Goal: Task Accomplishment & Management: Manage account settings

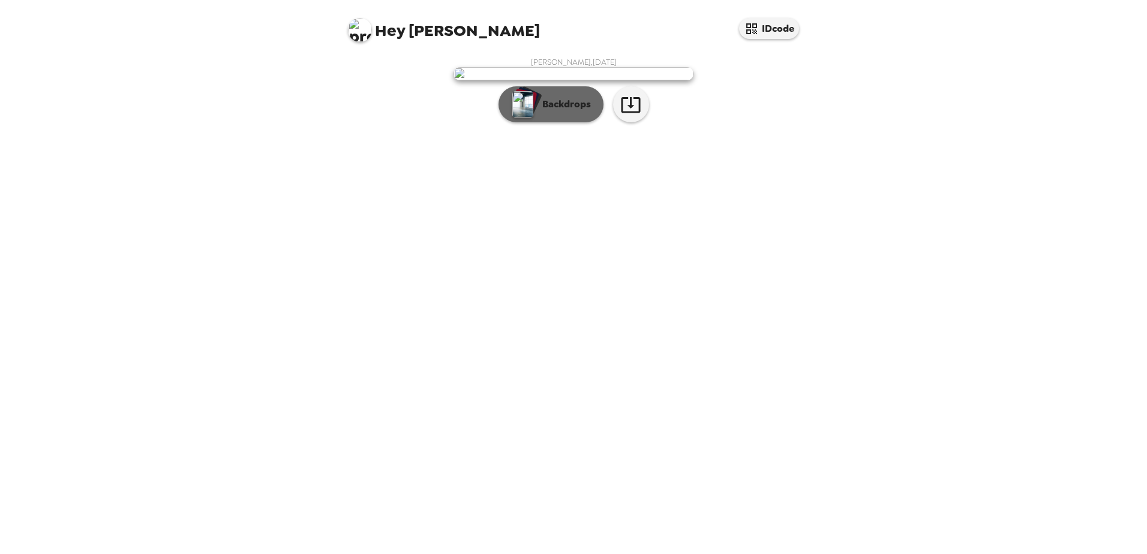
click at [568, 112] on p "Backdrops" at bounding box center [563, 104] width 55 height 14
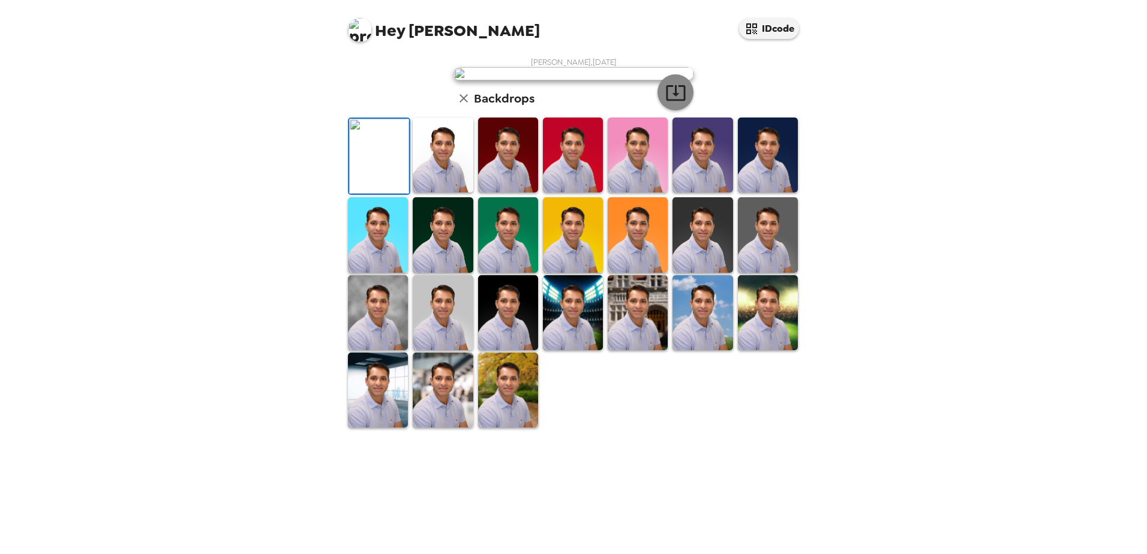
click at [675, 103] on icon "button" at bounding box center [675, 92] width 21 height 21
drag, startPoint x: 445, startPoint y: 274, endPoint x: 490, endPoint y: 276, distance: 45.0
click at [445, 193] on img at bounding box center [443, 155] width 60 height 75
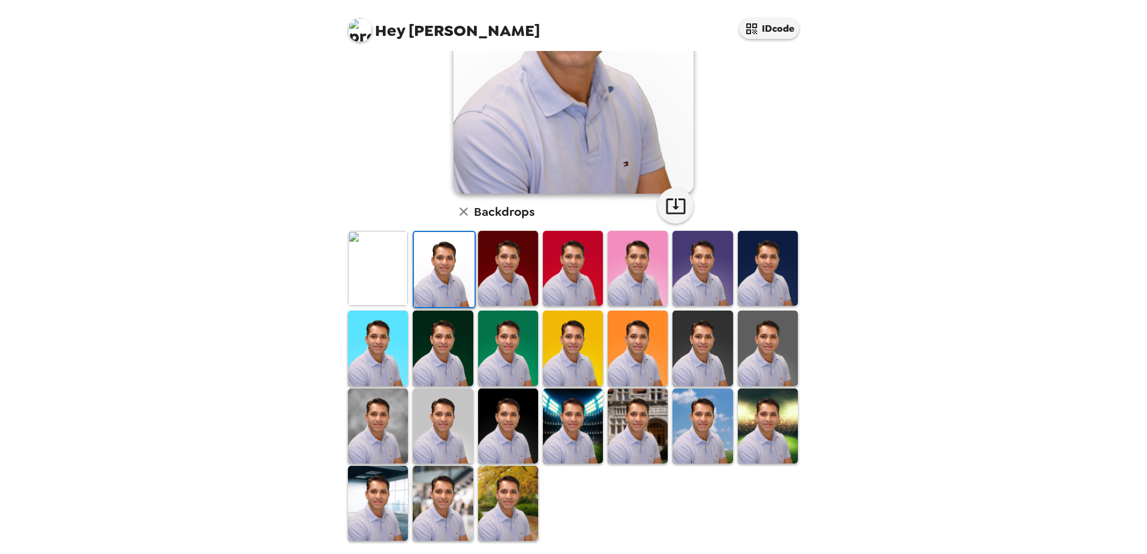
click at [503, 272] on img at bounding box center [508, 268] width 60 height 75
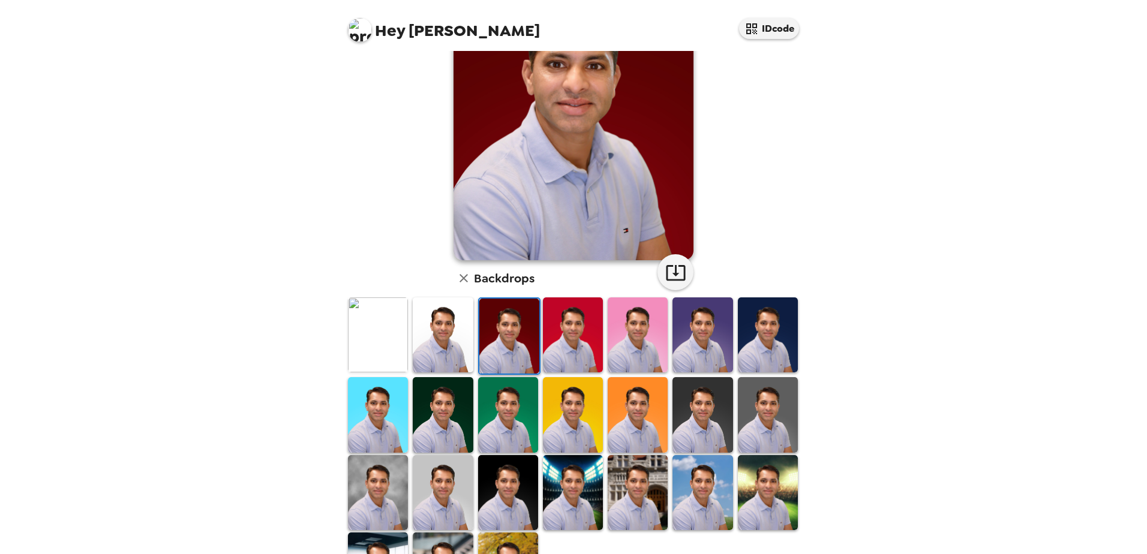
scroll to position [0, 0]
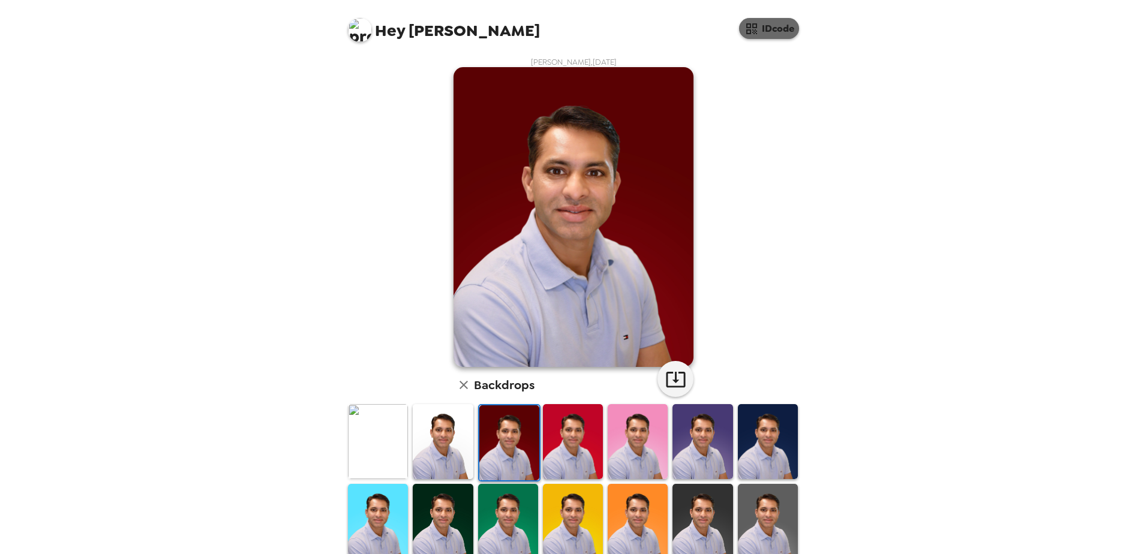
click at [777, 36] on button "IDcode" at bounding box center [769, 28] width 60 height 21
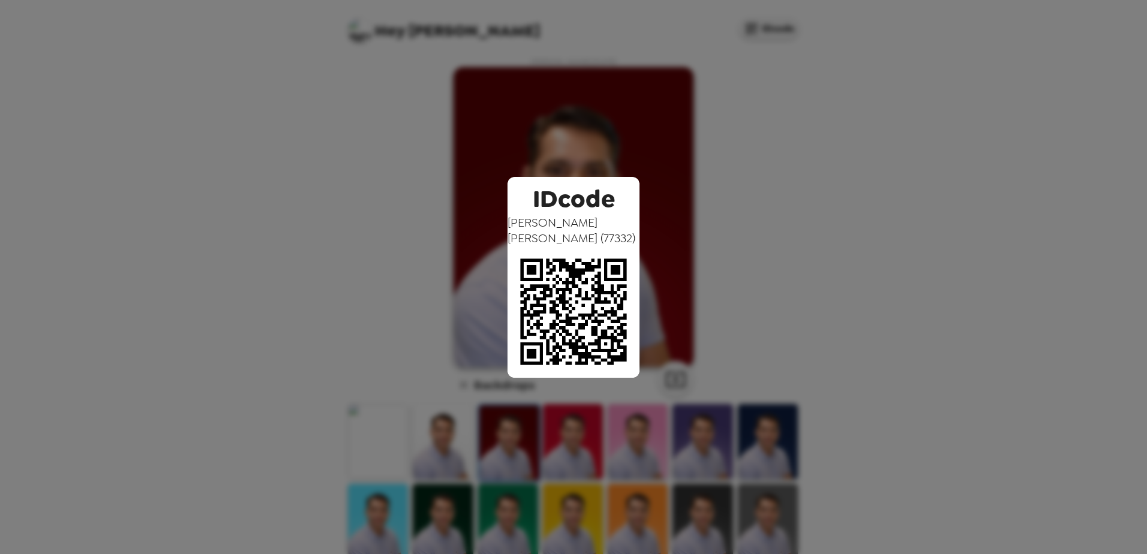
click at [900, 279] on div "IDcode Dipak Marathe ( 77332 )" at bounding box center [573, 277] width 1147 height 554
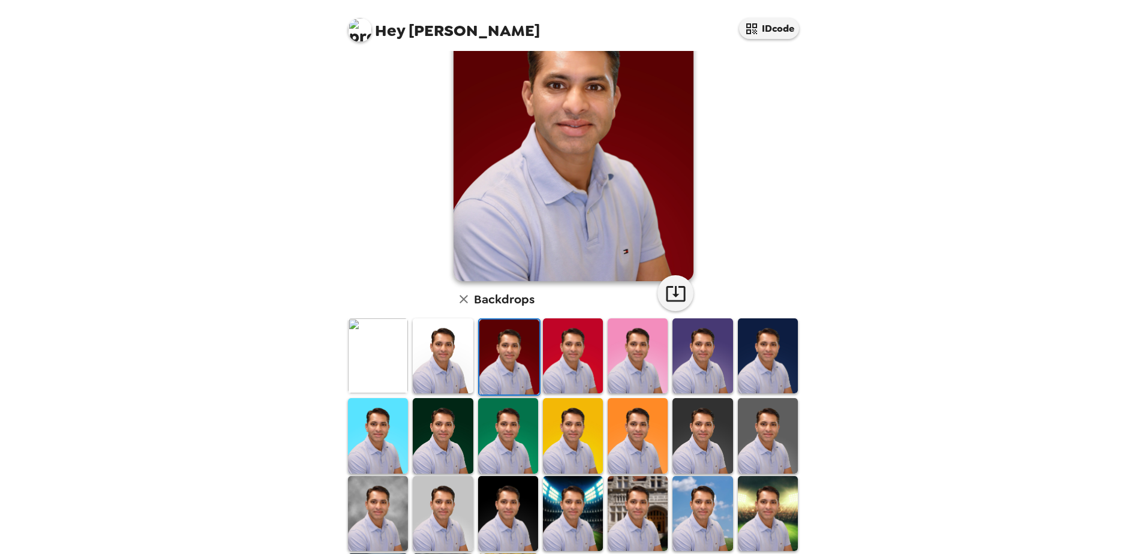
scroll to position [173, 0]
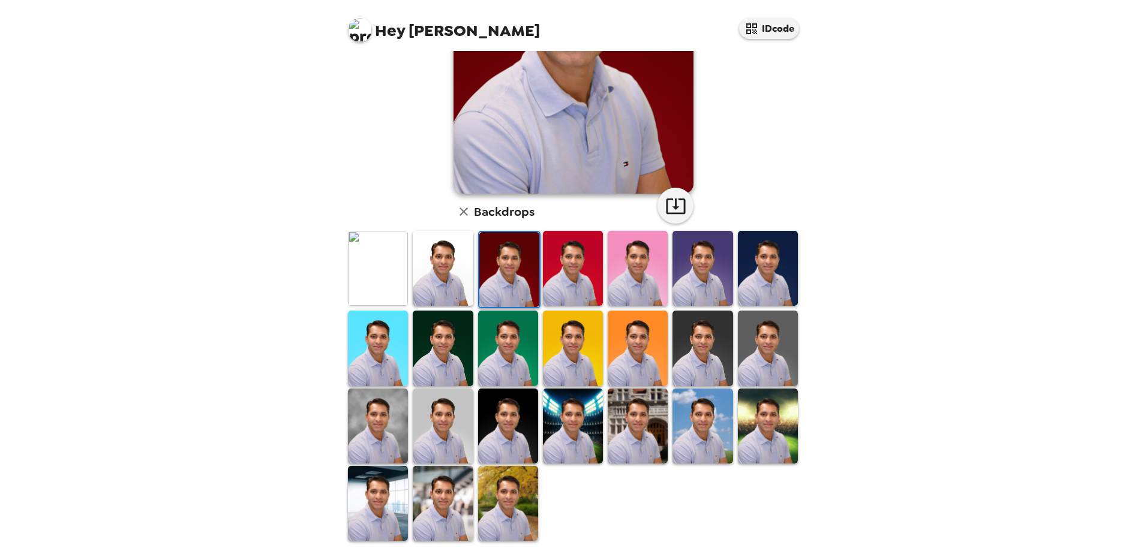
click at [635, 422] on img at bounding box center [638, 426] width 60 height 75
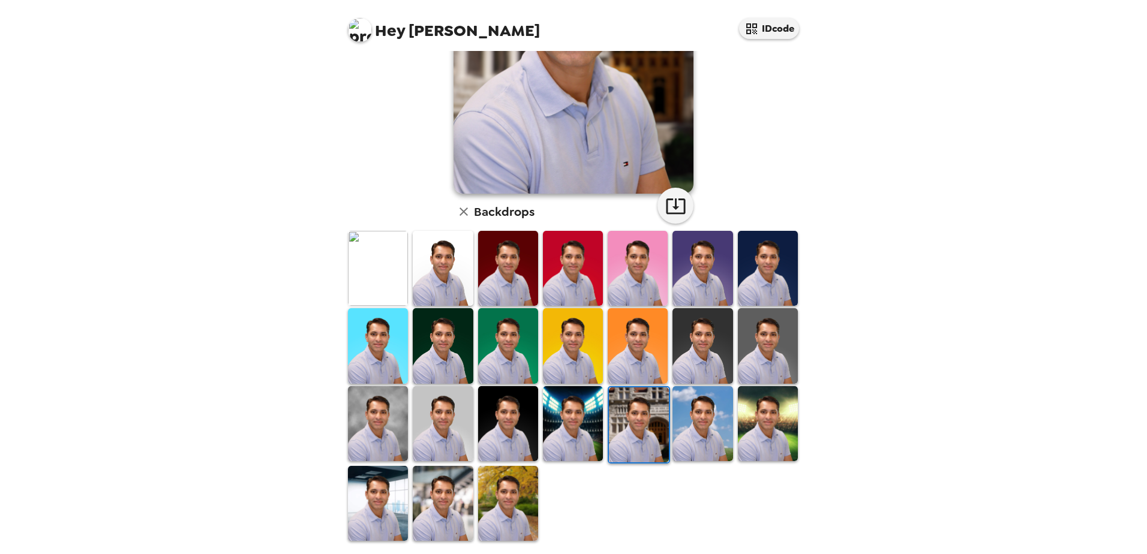
click at [422, 272] on img at bounding box center [443, 268] width 60 height 75
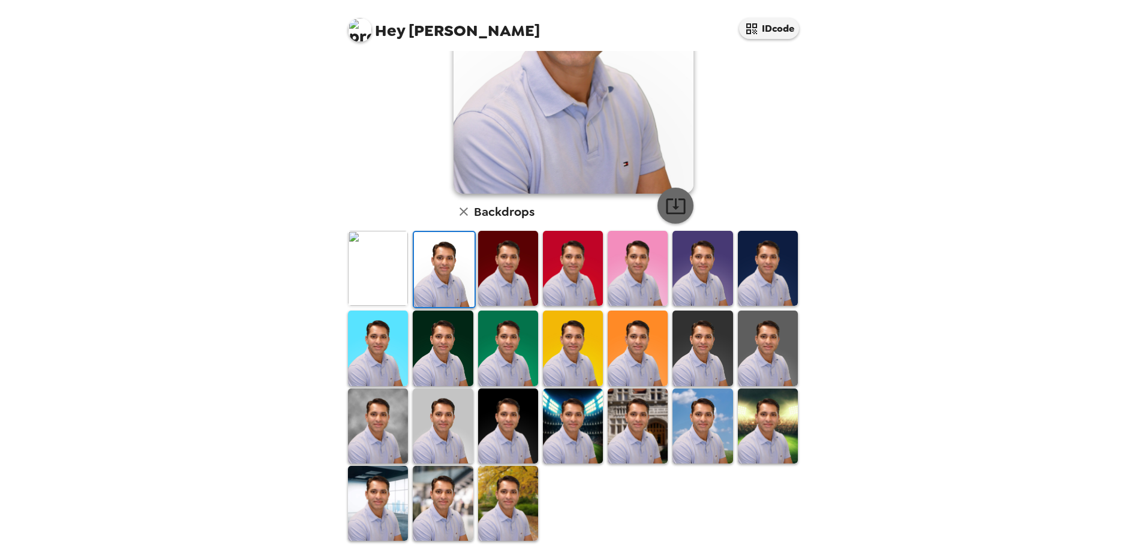
click at [673, 212] on icon "button" at bounding box center [675, 206] width 21 height 21
click at [509, 272] on img at bounding box center [508, 268] width 60 height 75
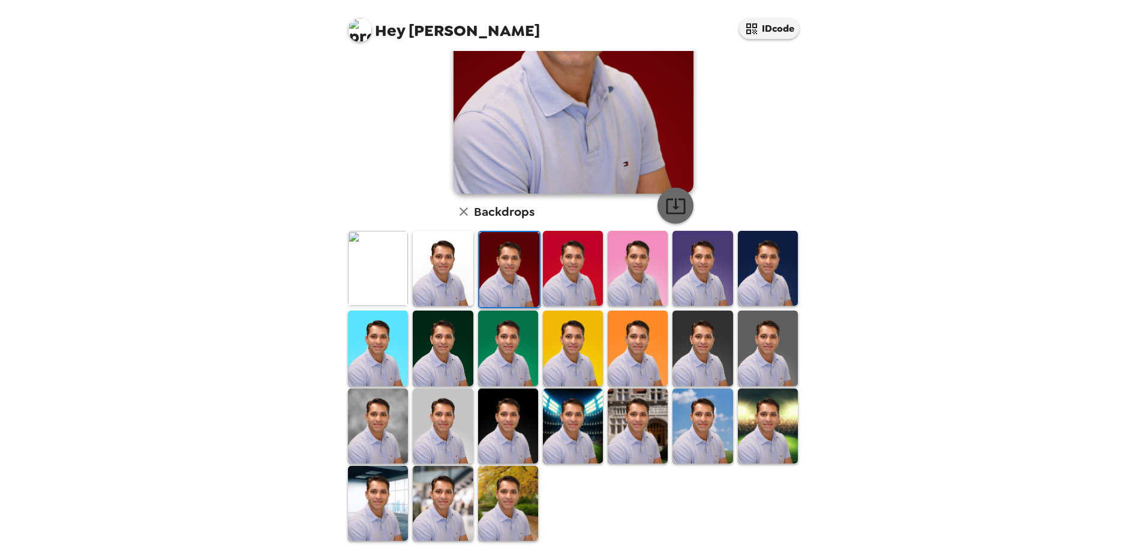
click at [669, 209] on icon "button" at bounding box center [675, 206] width 21 height 21
drag, startPoint x: 578, startPoint y: 268, endPoint x: 666, endPoint y: 234, distance: 94.3
click at [578, 268] on img at bounding box center [573, 268] width 60 height 75
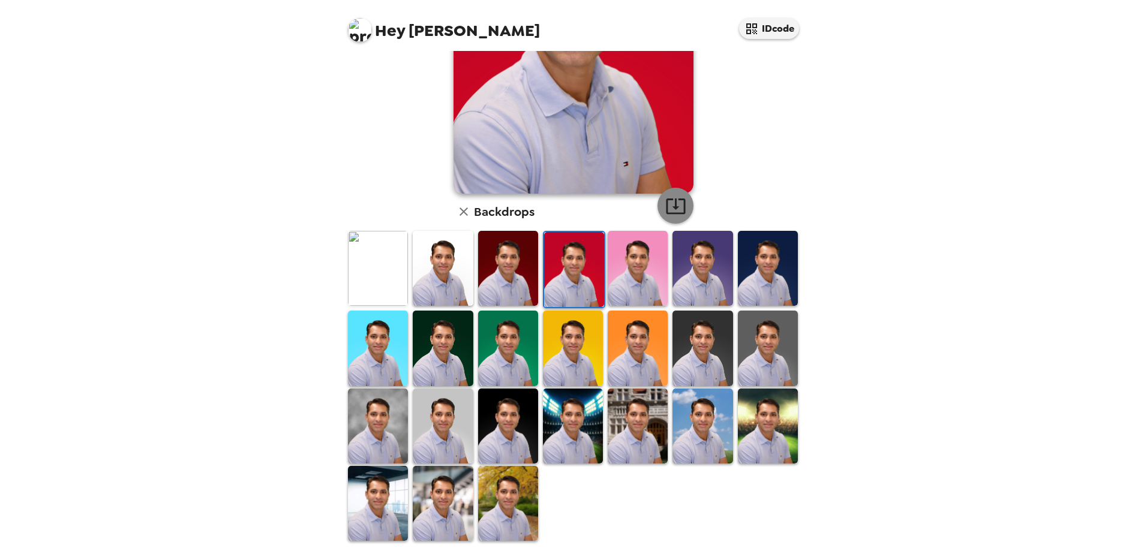
click at [673, 214] on icon "button" at bounding box center [675, 207] width 19 height 16
click at [636, 272] on img at bounding box center [638, 268] width 60 height 75
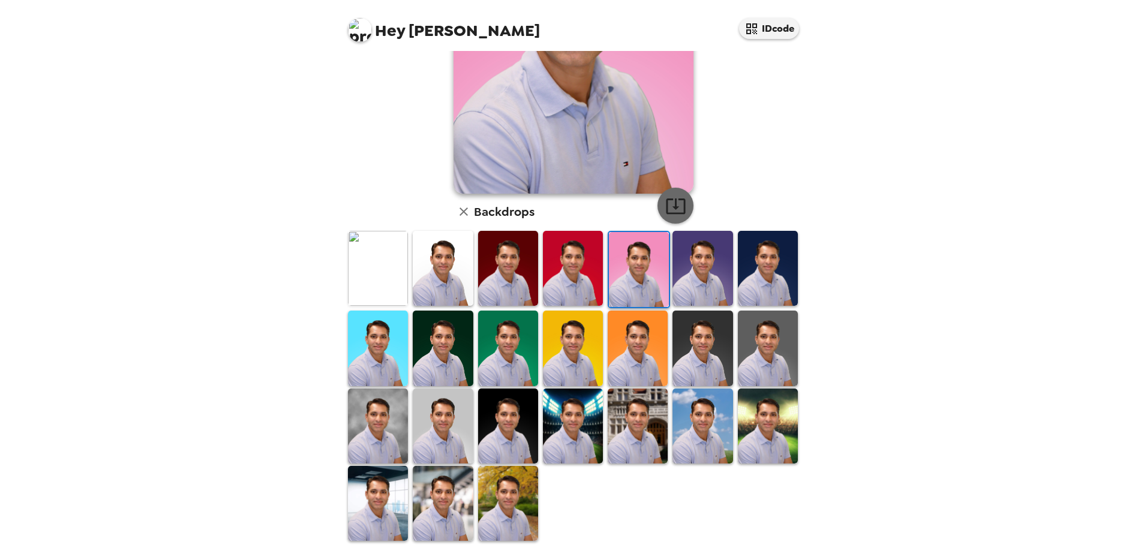
click at [675, 213] on icon "button" at bounding box center [675, 207] width 19 height 16
click at [692, 280] on img at bounding box center [702, 268] width 60 height 75
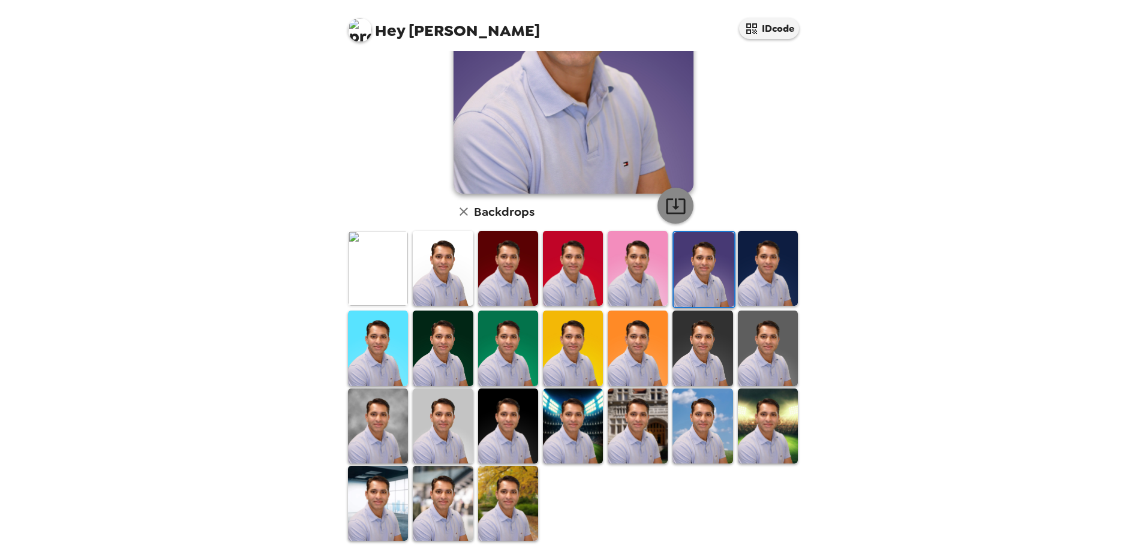
click at [668, 209] on icon "button" at bounding box center [675, 206] width 21 height 21
click at [750, 270] on img at bounding box center [768, 268] width 60 height 75
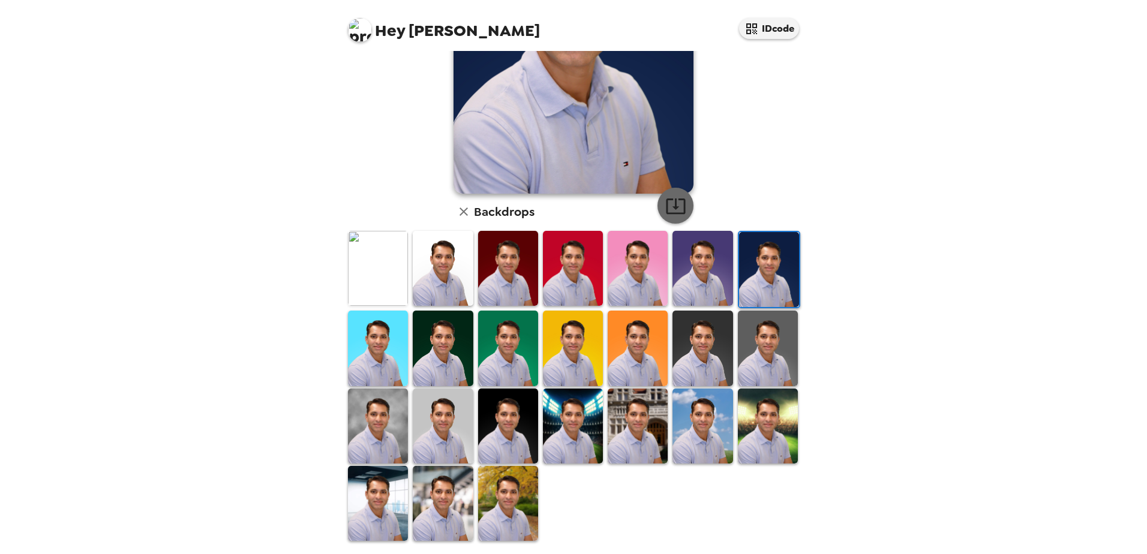
click at [672, 208] on icon "button" at bounding box center [675, 207] width 19 height 16
click at [756, 343] on img at bounding box center [768, 348] width 60 height 75
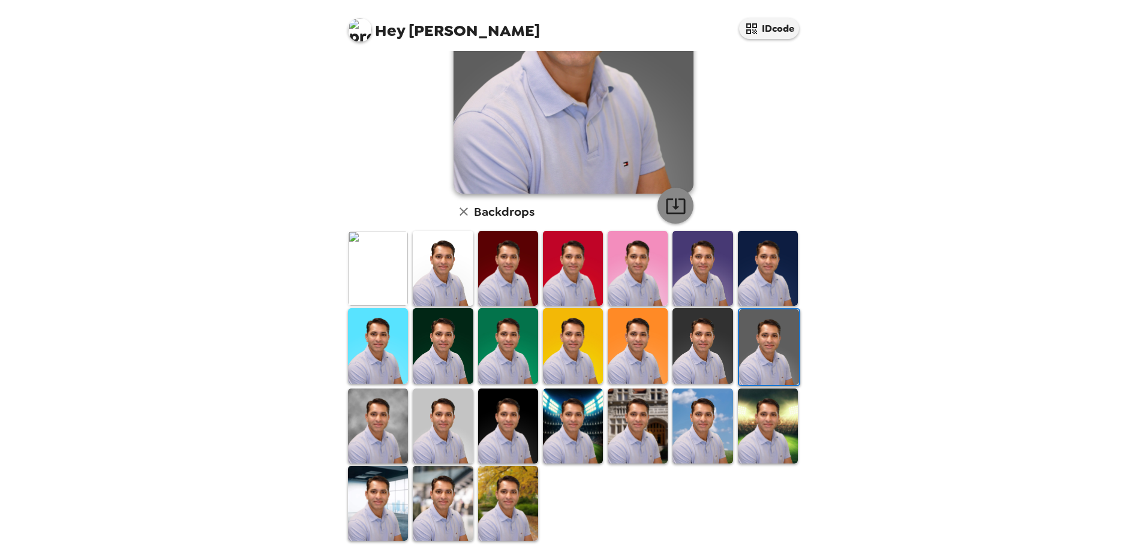
click at [674, 204] on icon "button" at bounding box center [675, 206] width 21 height 21
click at [700, 353] on img at bounding box center [702, 345] width 60 height 75
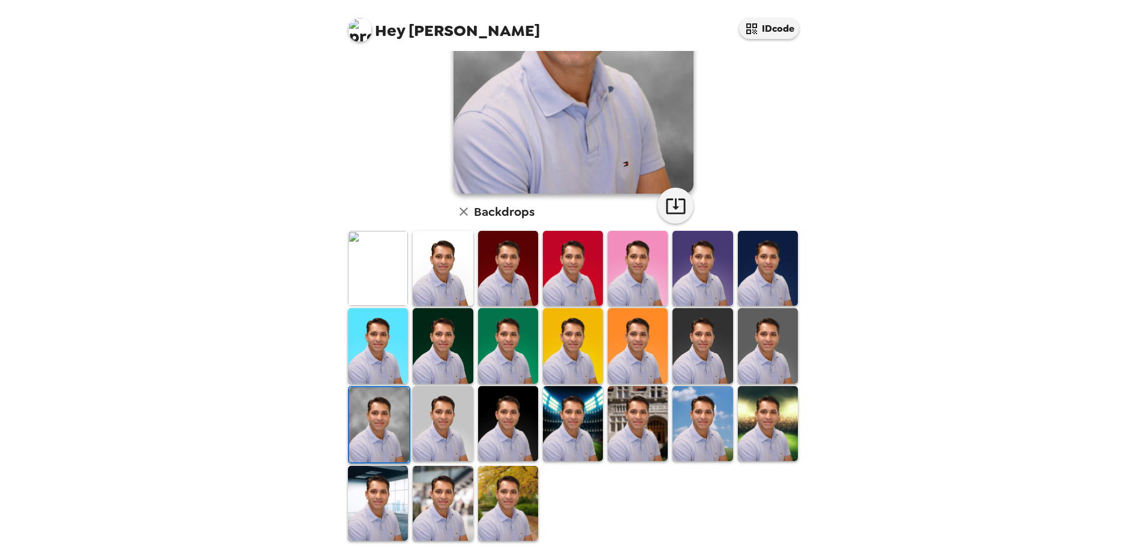
drag, startPoint x: 0, startPoint y: 0, endPoint x: 438, endPoint y: 414, distance: 602.9
click at [438, 414] on img at bounding box center [443, 423] width 60 height 75
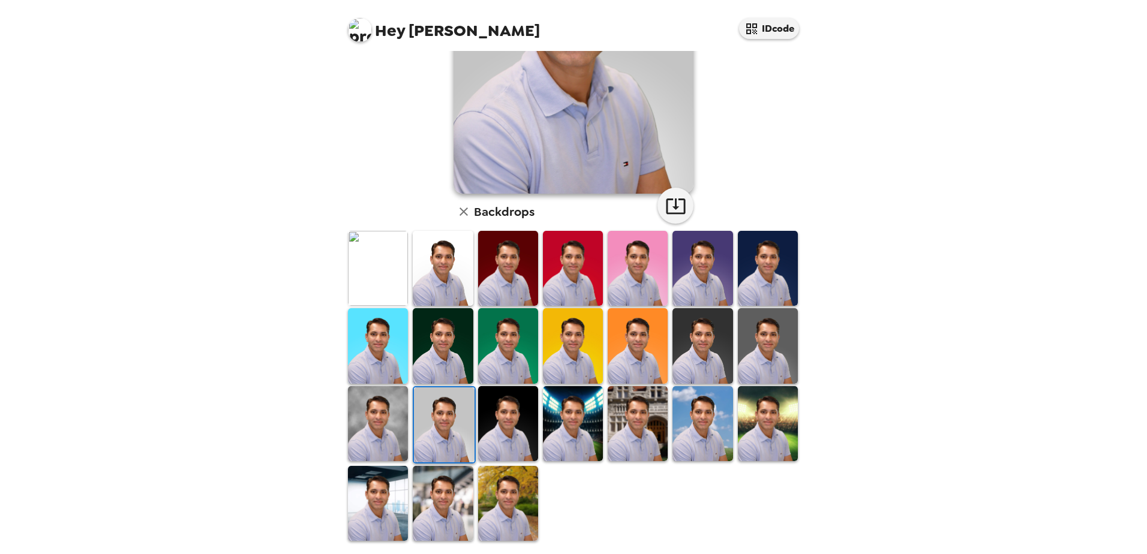
scroll to position [173, 0]
click at [670, 203] on icon "button" at bounding box center [675, 206] width 21 height 21
click at [504, 427] on img at bounding box center [508, 423] width 60 height 75
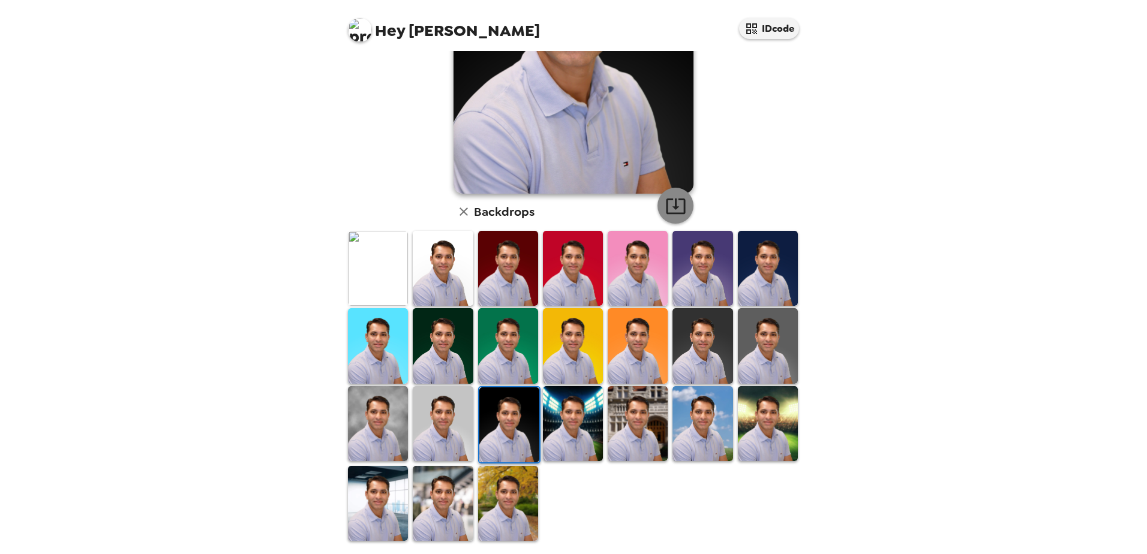
click at [672, 207] on icon "button" at bounding box center [675, 207] width 19 height 16
click at [567, 424] on img at bounding box center [573, 423] width 60 height 75
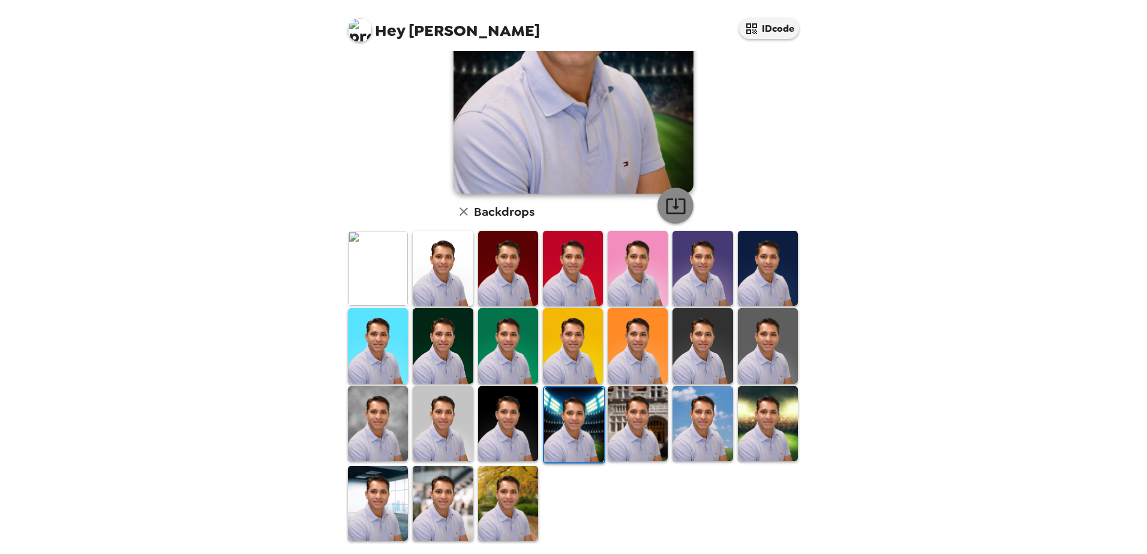
click at [671, 208] on icon "button" at bounding box center [675, 207] width 19 height 16
click at [641, 429] on img at bounding box center [638, 423] width 60 height 75
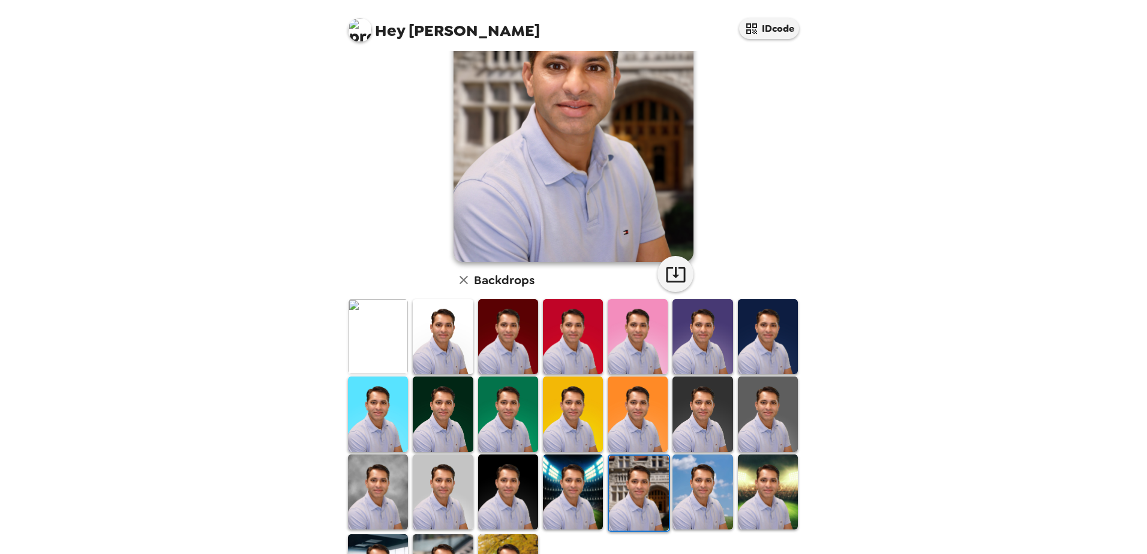
scroll to position [0, 0]
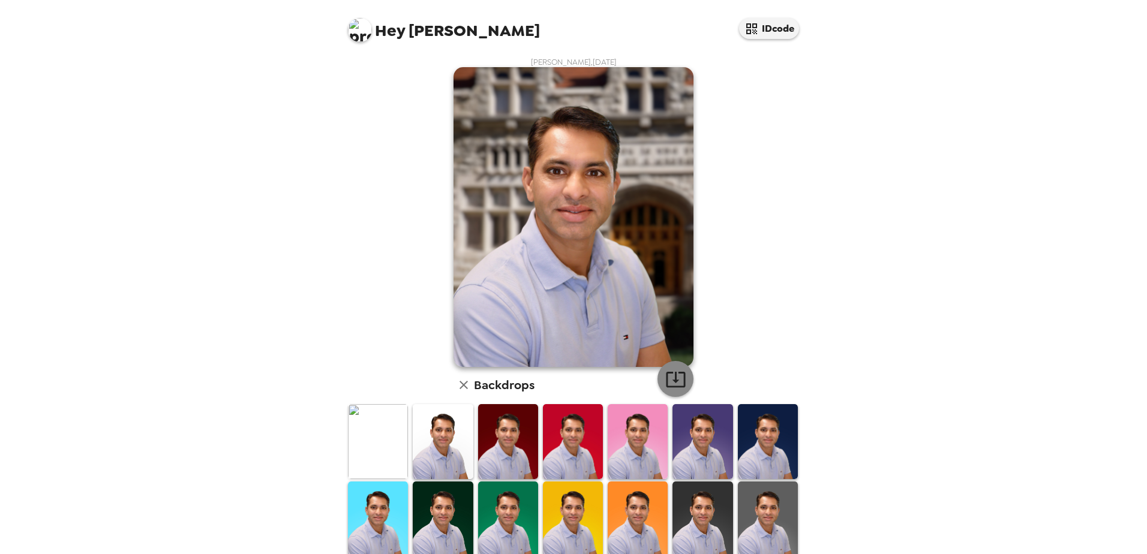
click at [672, 383] on icon "button" at bounding box center [675, 379] width 21 height 21
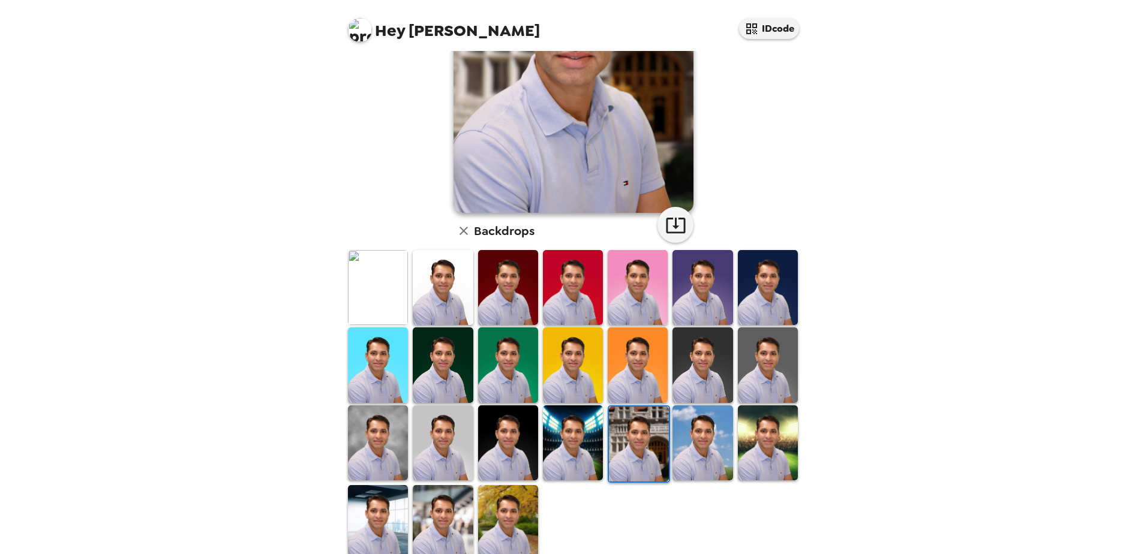
scroll to position [173, 0]
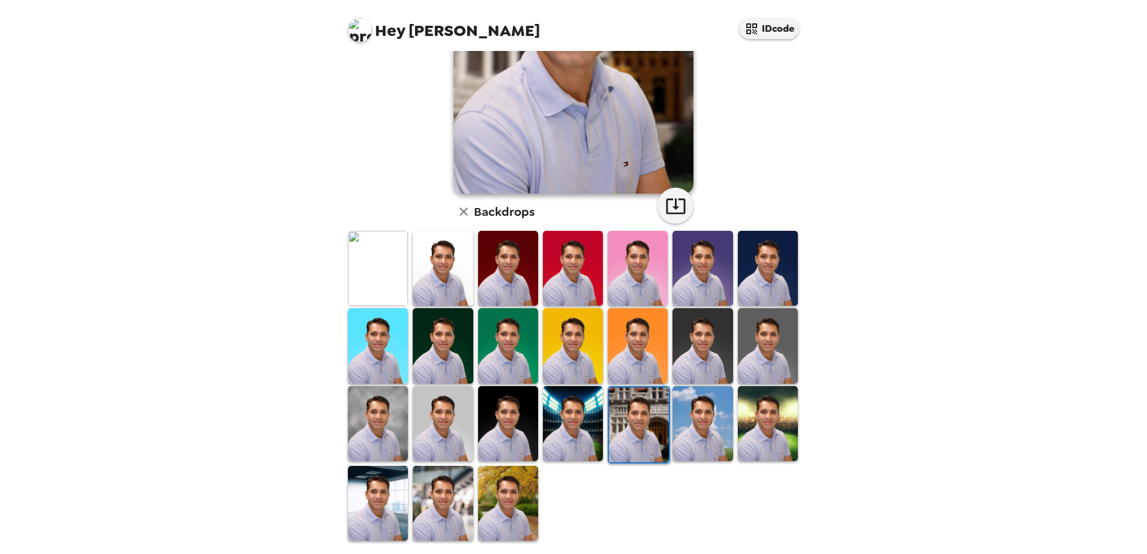
click at [698, 446] on img at bounding box center [702, 423] width 60 height 75
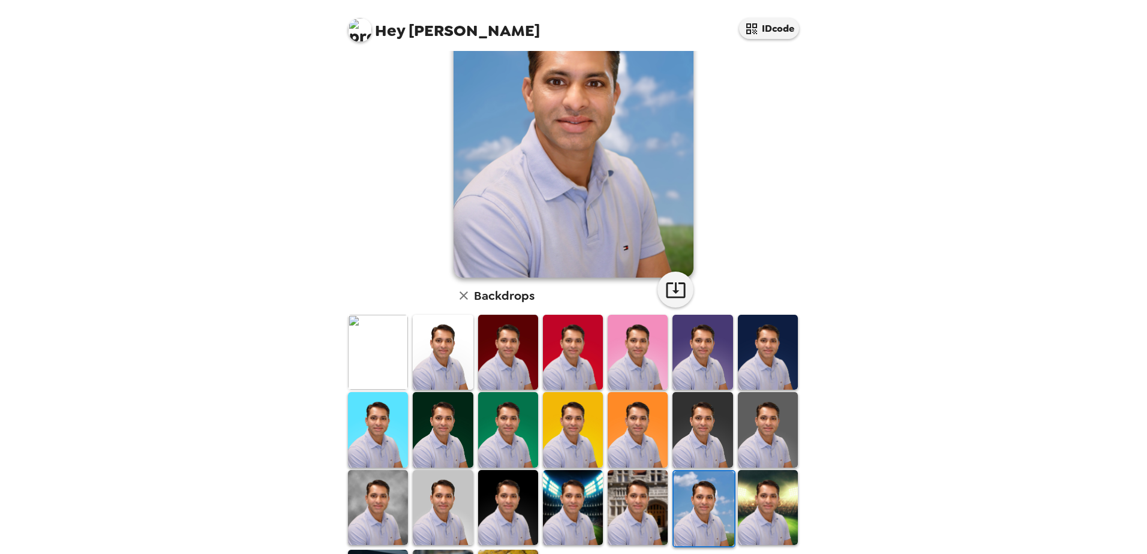
scroll to position [0, 0]
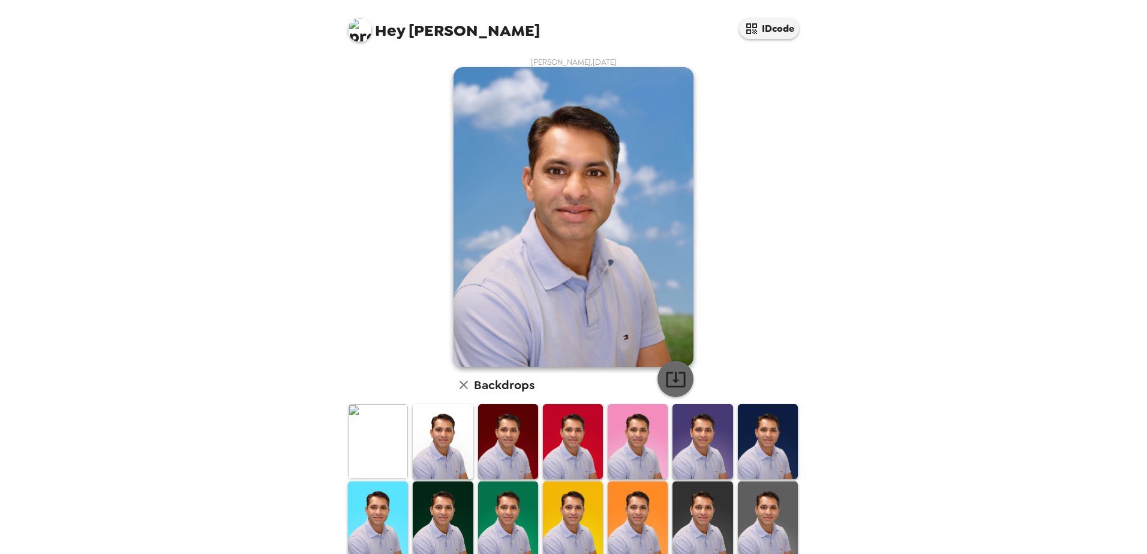
click at [671, 384] on icon "button" at bounding box center [675, 379] width 21 height 21
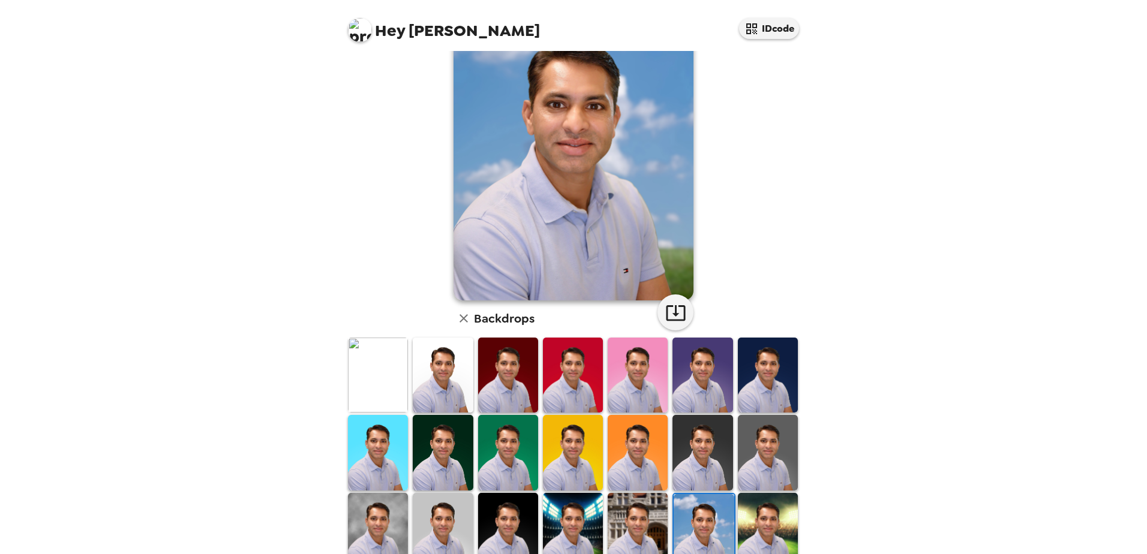
scroll to position [173, 0]
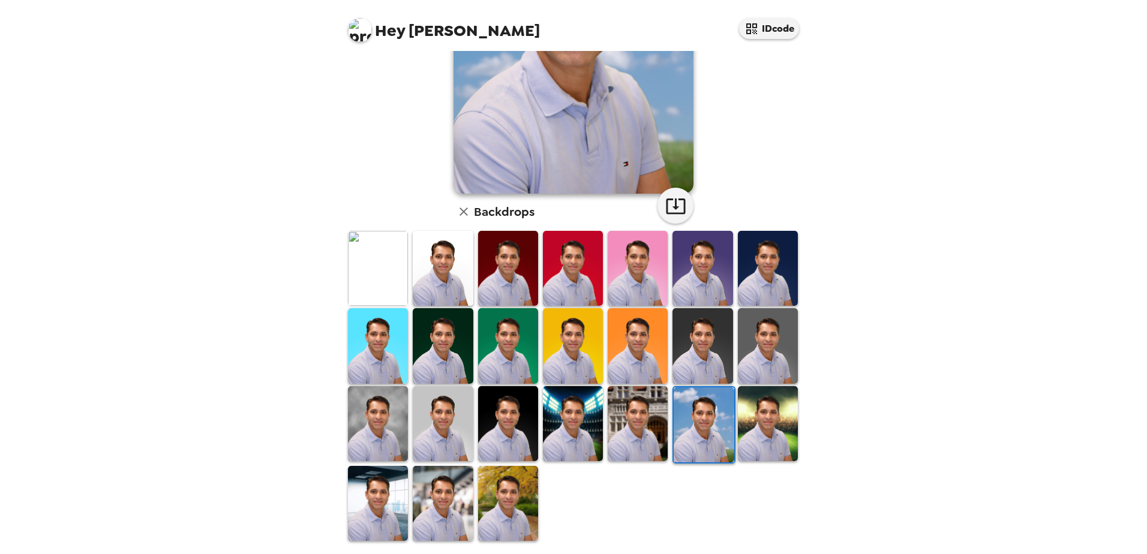
click at [747, 421] on img at bounding box center [768, 423] width 60 height 75
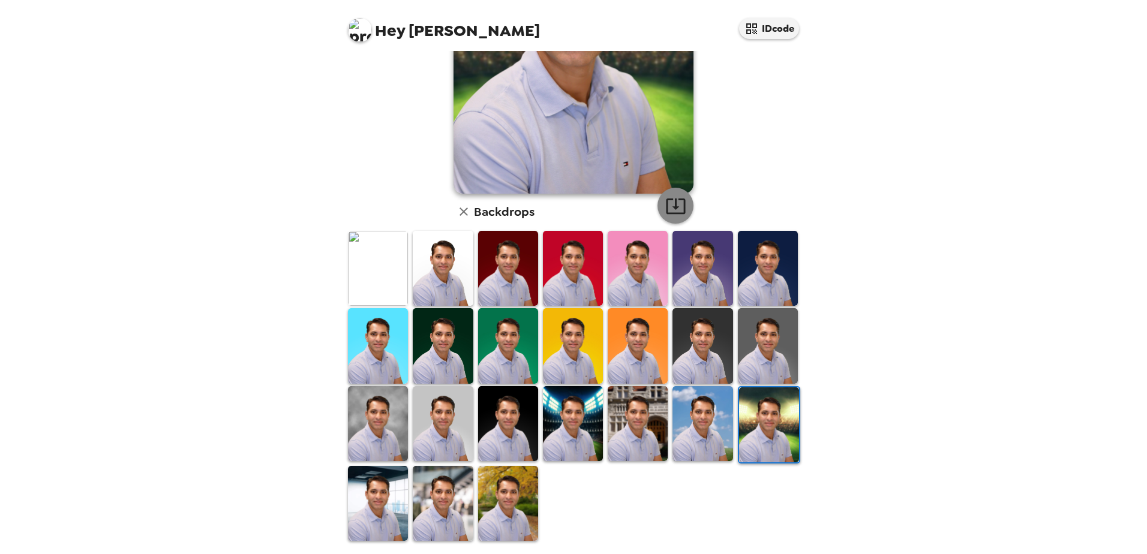
click at [668, 211] on icon "button" at bounding box center [675, 206] width 21 height 21
click at [513, 486] on img at bounding box center [508, 503] width 60 height 75
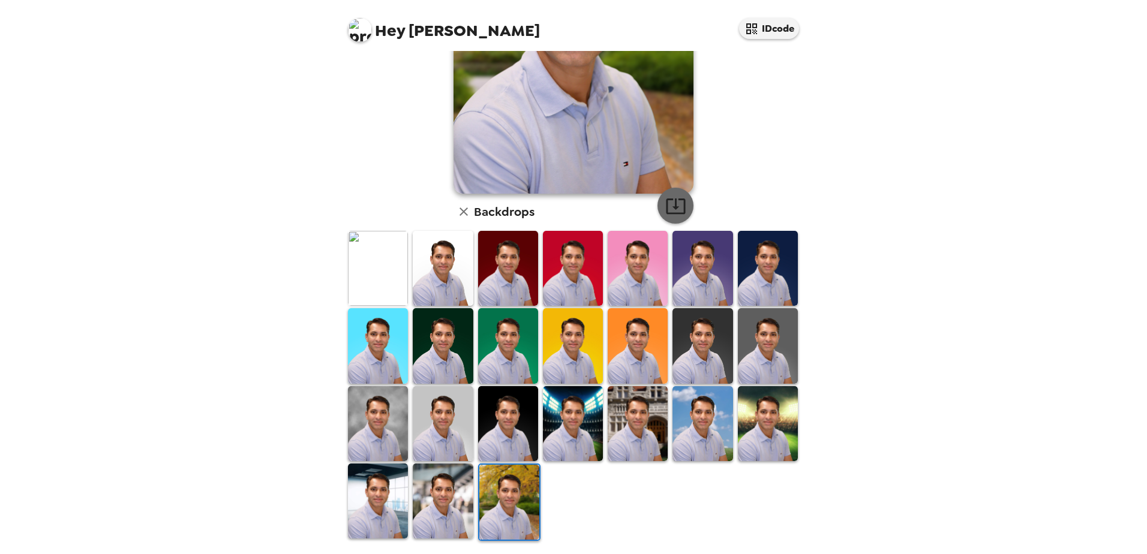
click at [673, 208] on icon "button" at bounding box center [675, 206] width 21 height 21
click at [439, 486] on img at bounding box center [443, 501] width 60 height 75
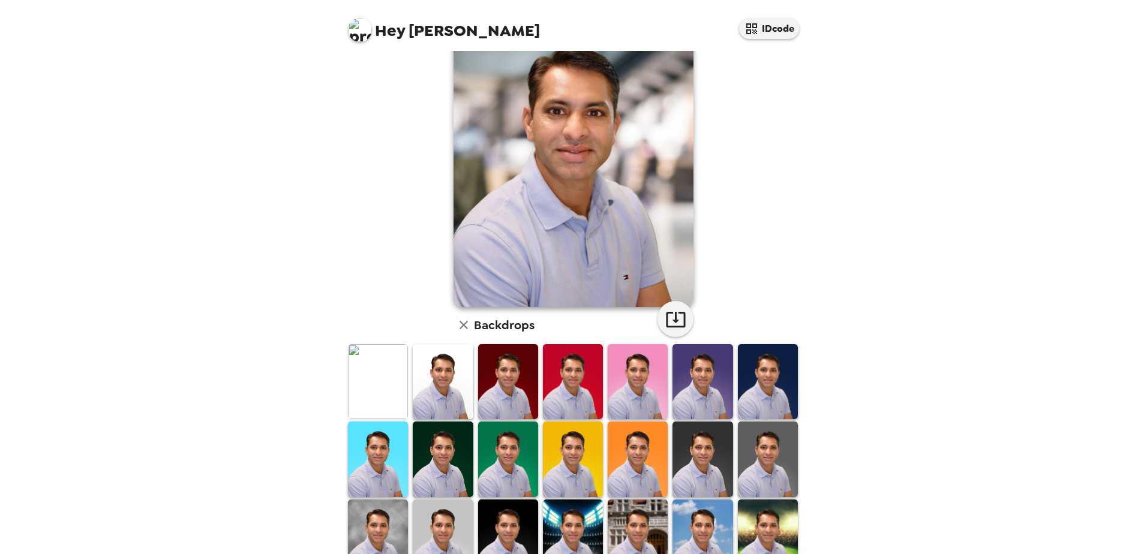
scroll to position [0, 0]
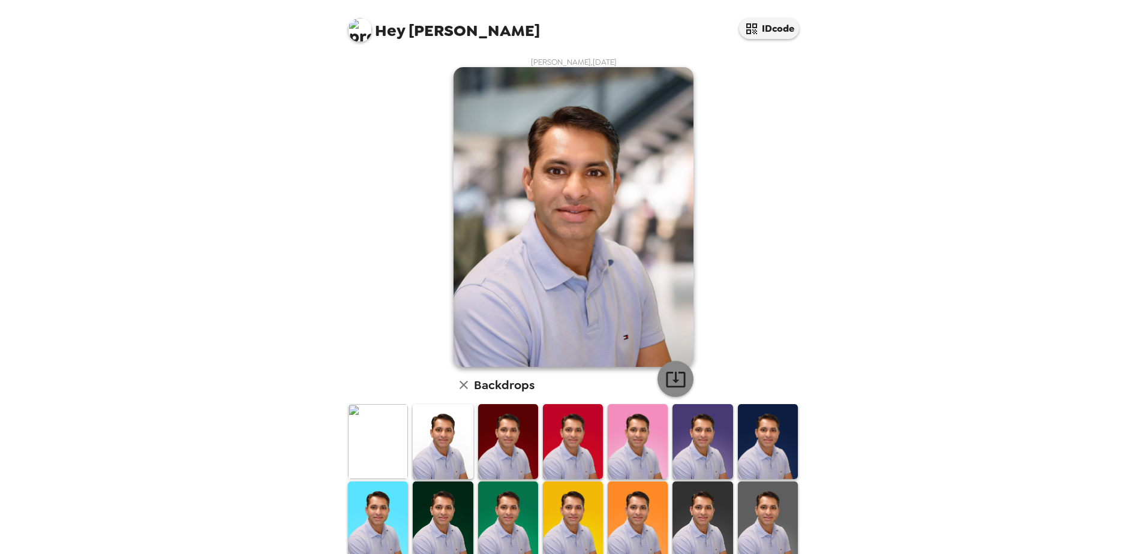
click at [675, 381] on icon "button" at bounding box center [675, 379] width 21 height 21
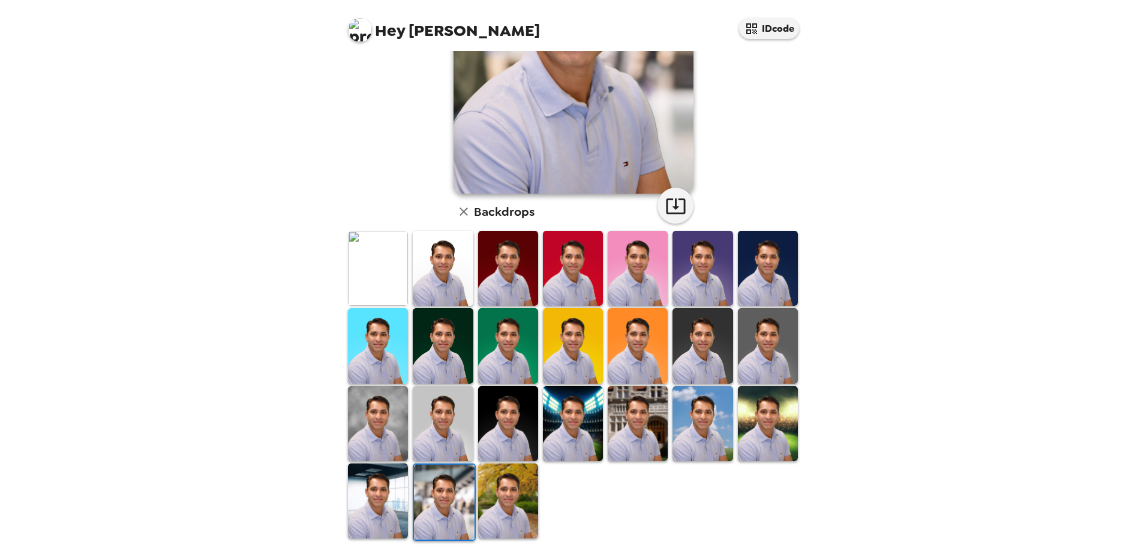
click at [381, 500] on img at bounding box center [378, 501] width 60 height 75
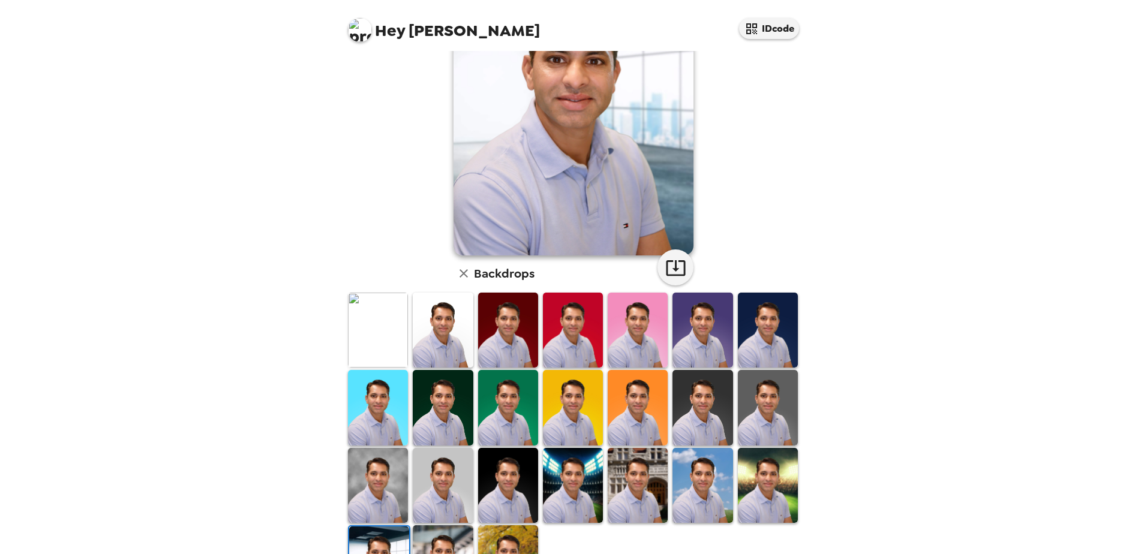
scroll to position [53, 0]
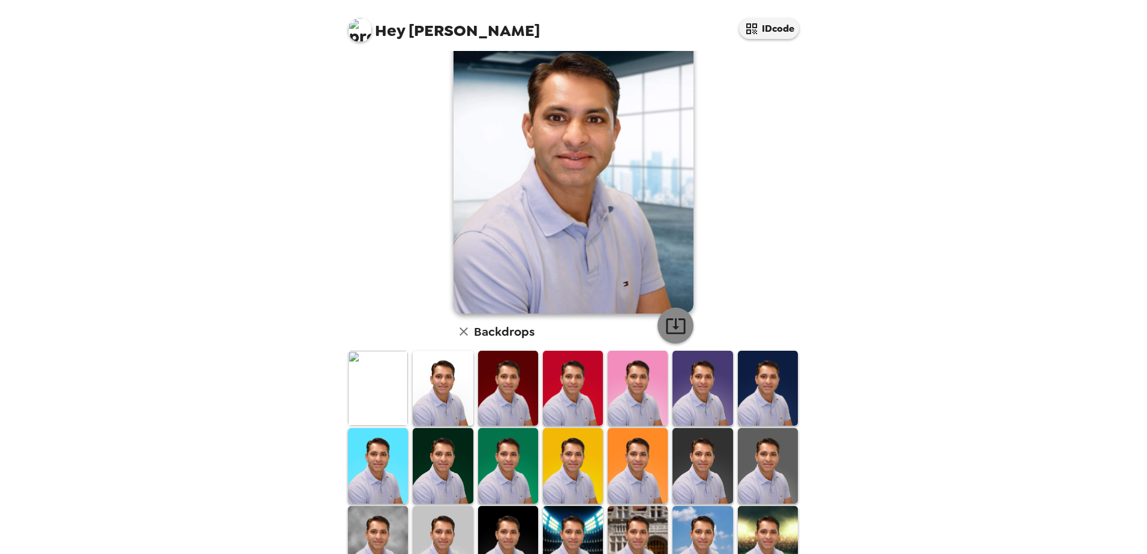
click at [670, 328] on icon "button" at bounding box center [675, 326] width 19 height 16
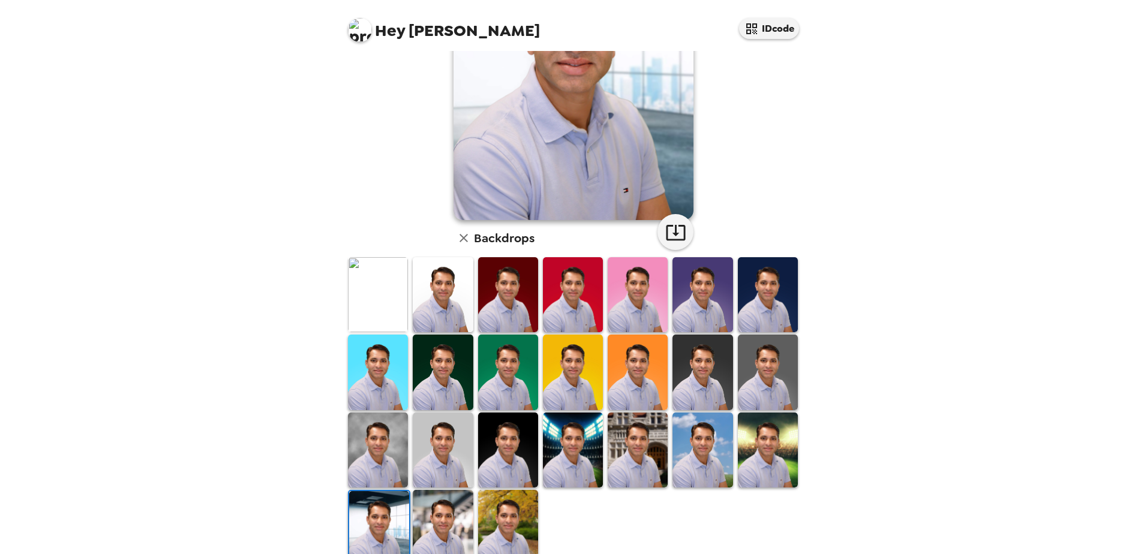
scroll to position [173, 0]
